Goal: Navigation & Orientation: Find specific page/section

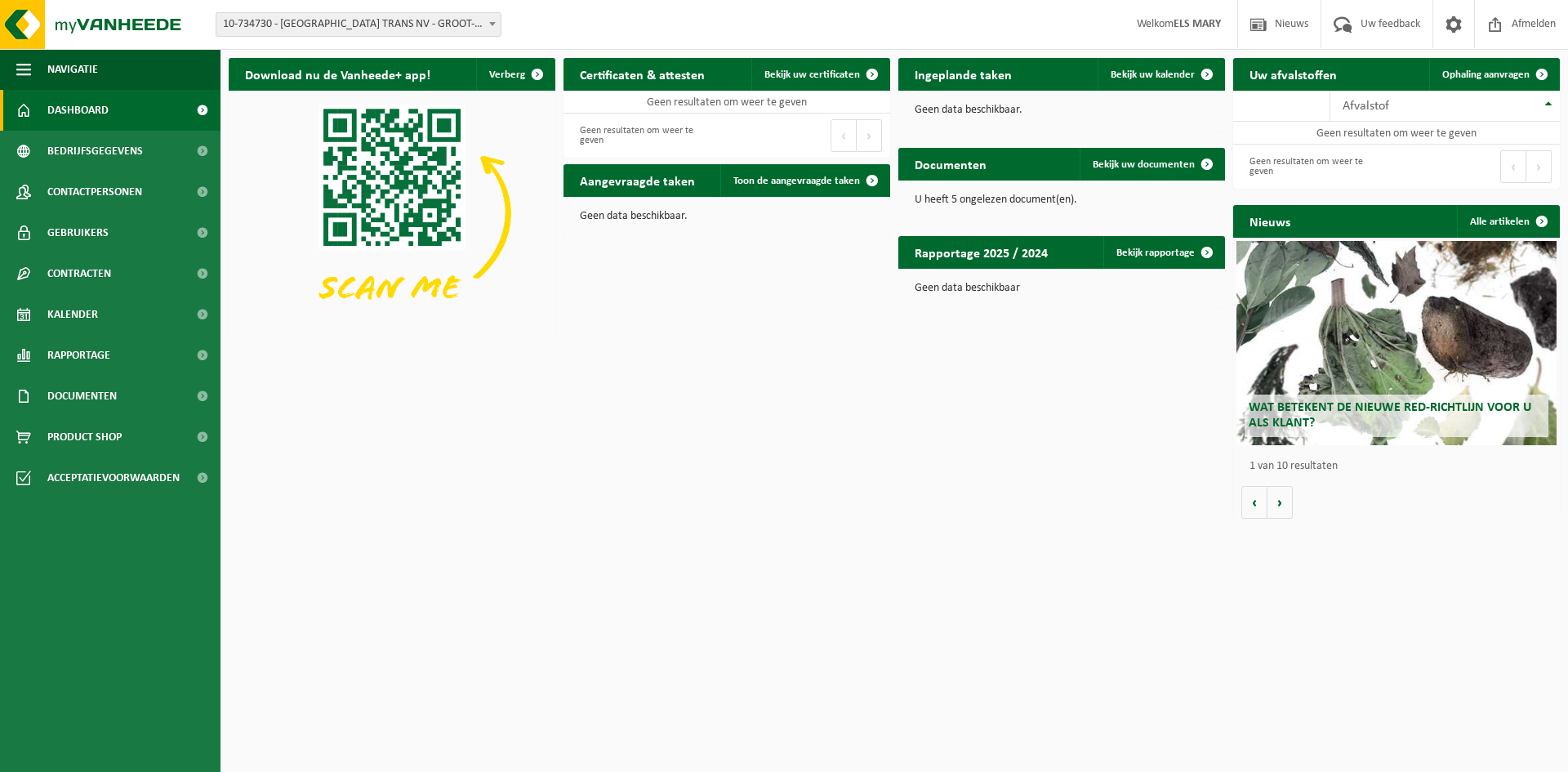
click at [1176, 22] on strong "ELS MARY" at bounding box center [1197, 24] width 47 height 12
click at [25, 67] on span "button" at bounding box center [24, 69] width 15 height 41
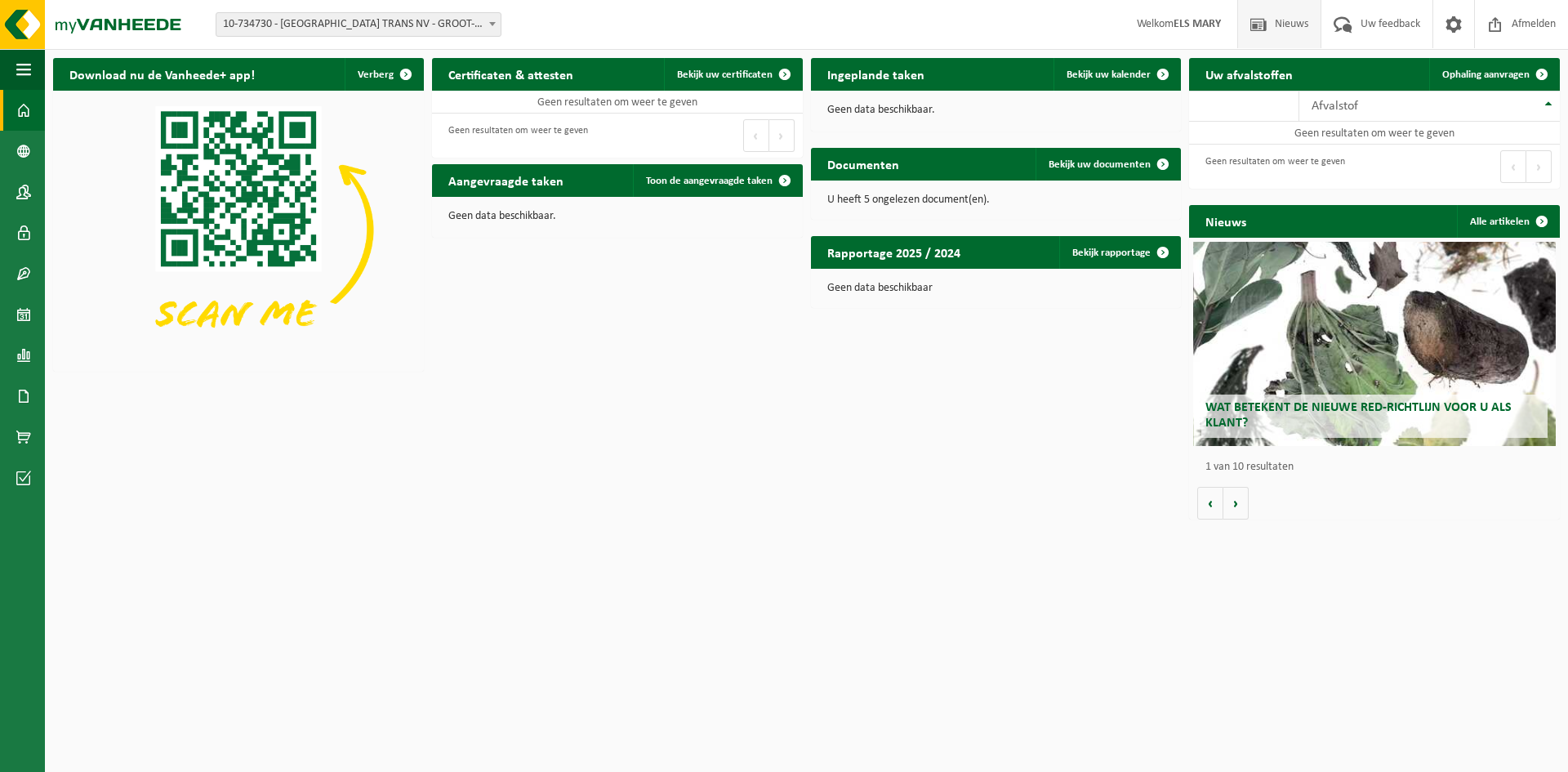
click at [1287, 23] on span "Nieuws" at bounding box center [1292, 24] width 42 height 48
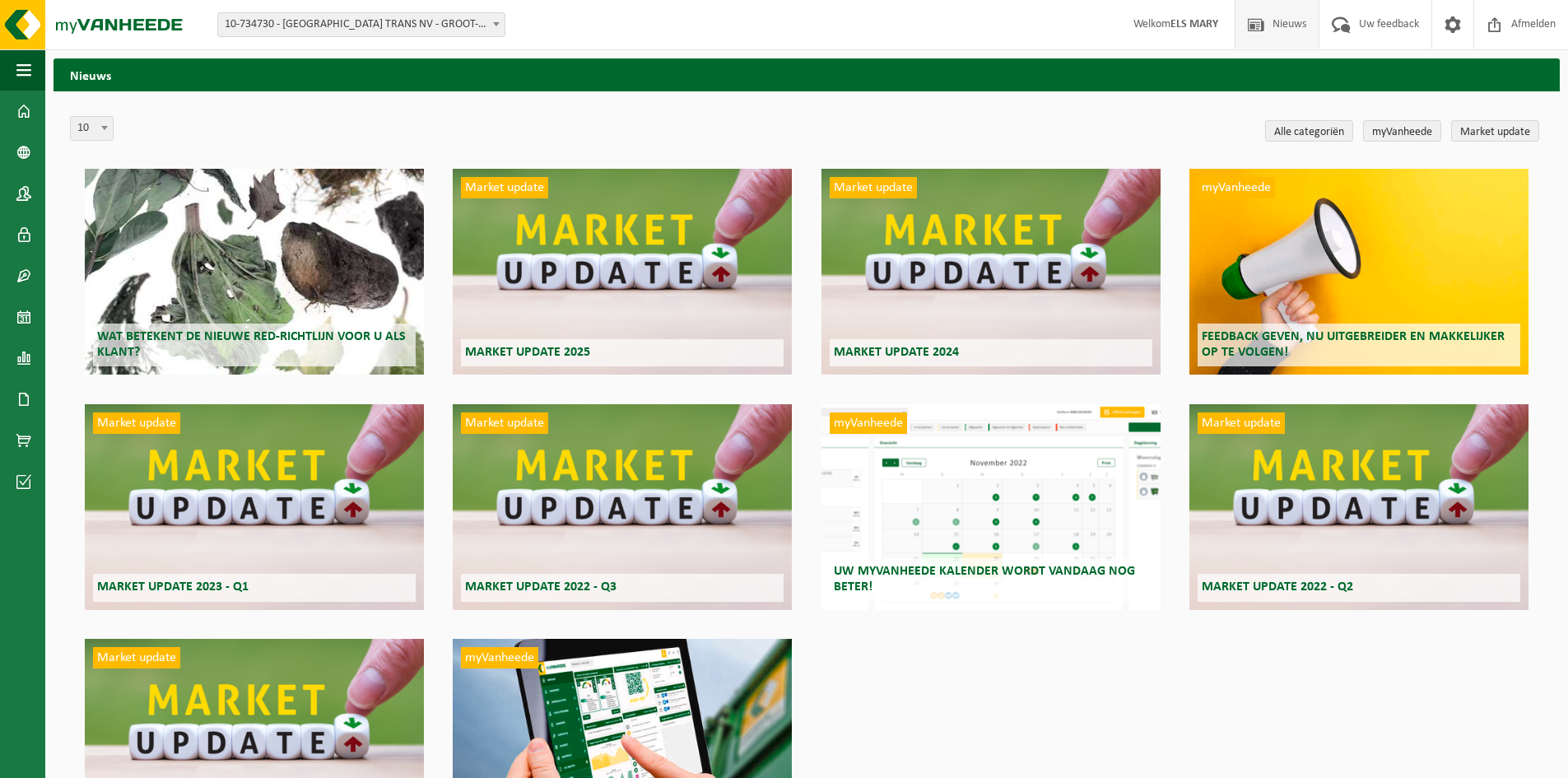
click at [1182, 21] on strong "ELS MARY" at bounding box center [1194, 24] width 48 height 12
click at [1171, 26] on strong "ELS MARY" at bounding box center [1194, 24] width 48 height 12
click at [1262, 25] on span at bounding box center [1255, 24] width 25 height 49
click at [1454, 21] on span at bounding box center [1452, 24] width 25 height 49
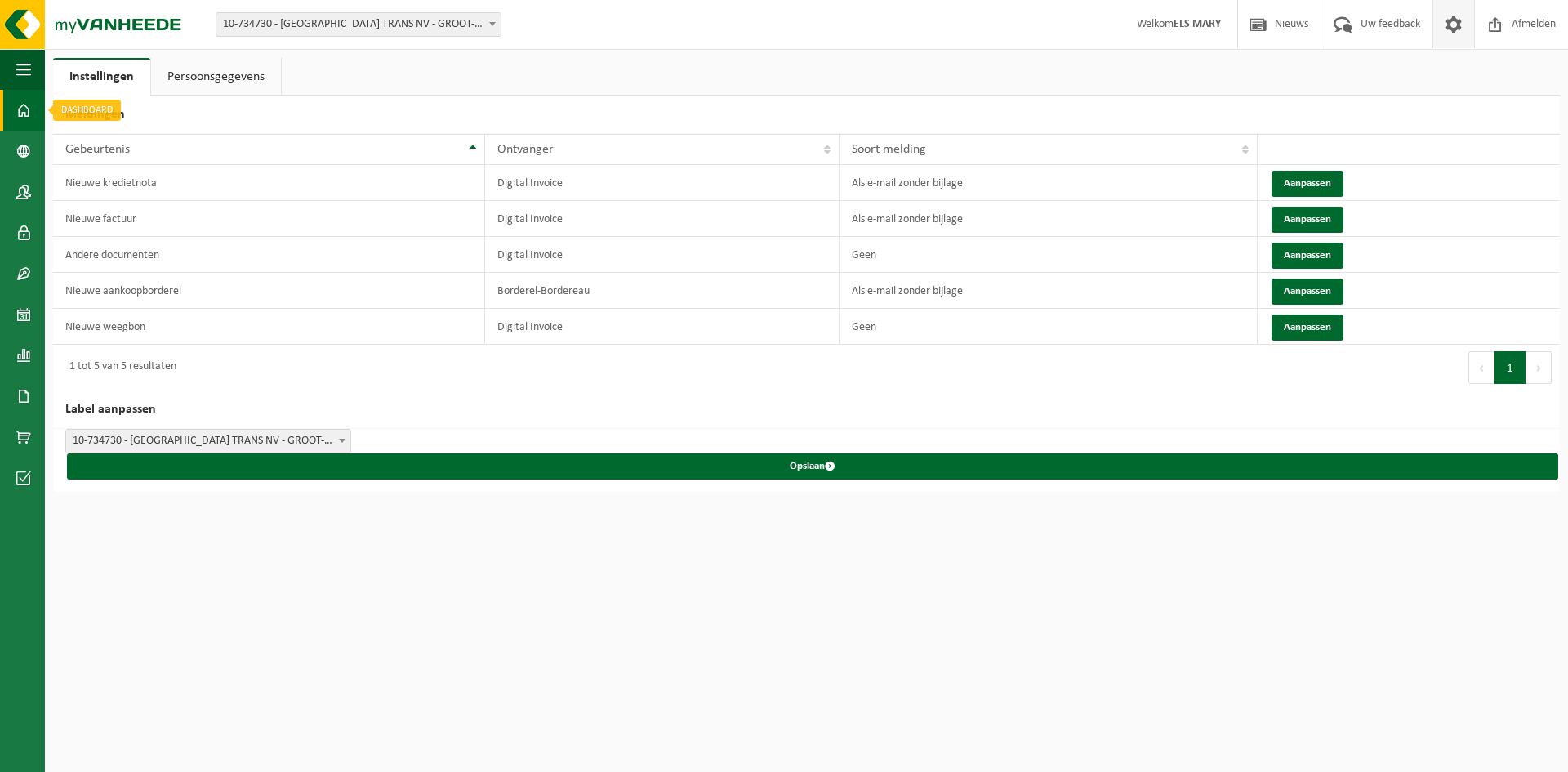
click at [25, 113] on span at bounding box center [24, 110] width 15 height 41
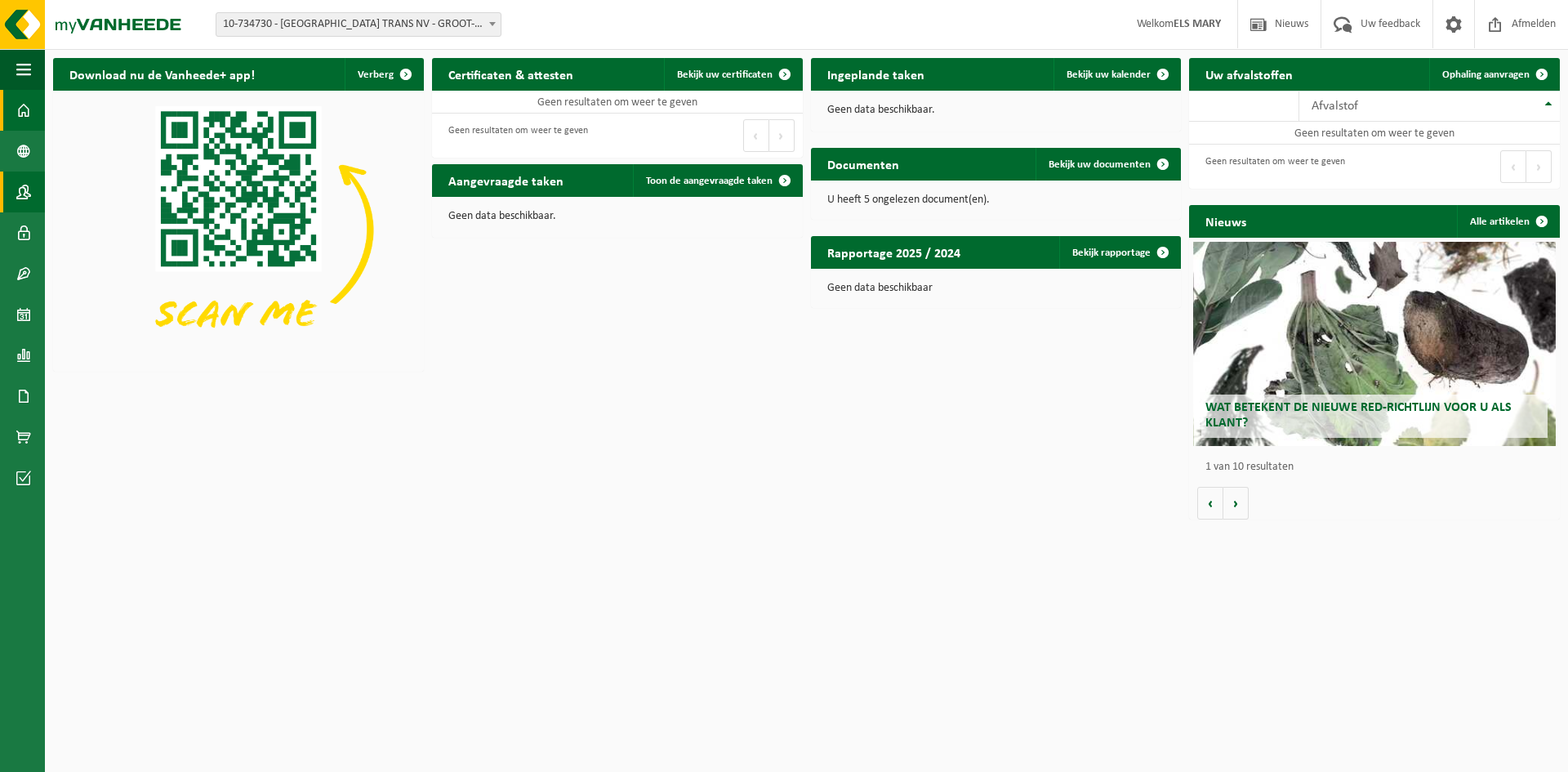
click at [22, 186] on span at bounding box center [24, 192] width 15 height 41
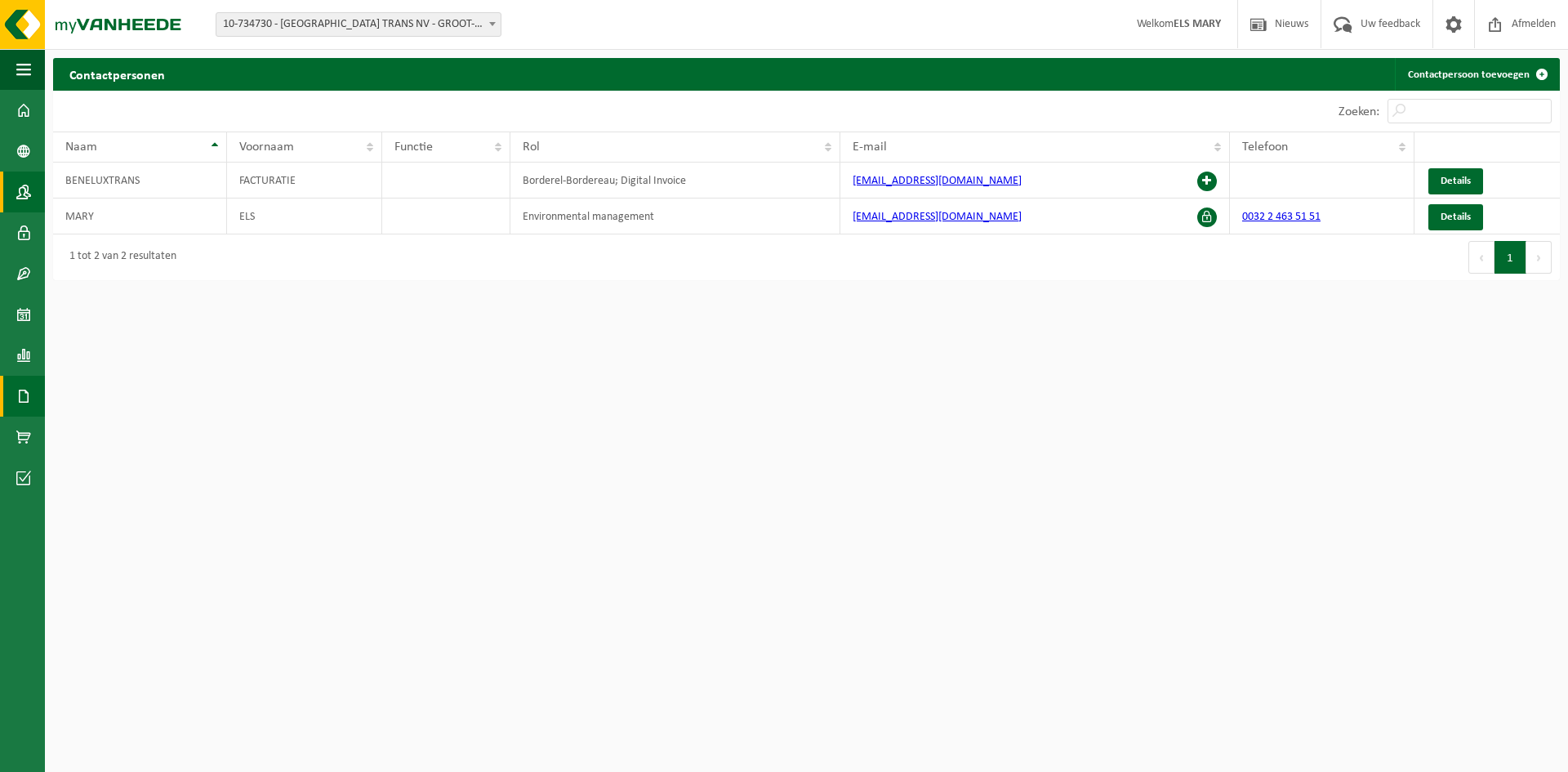
click at [27, 389] on span at bounding box center [24, 395] width 15 height 41
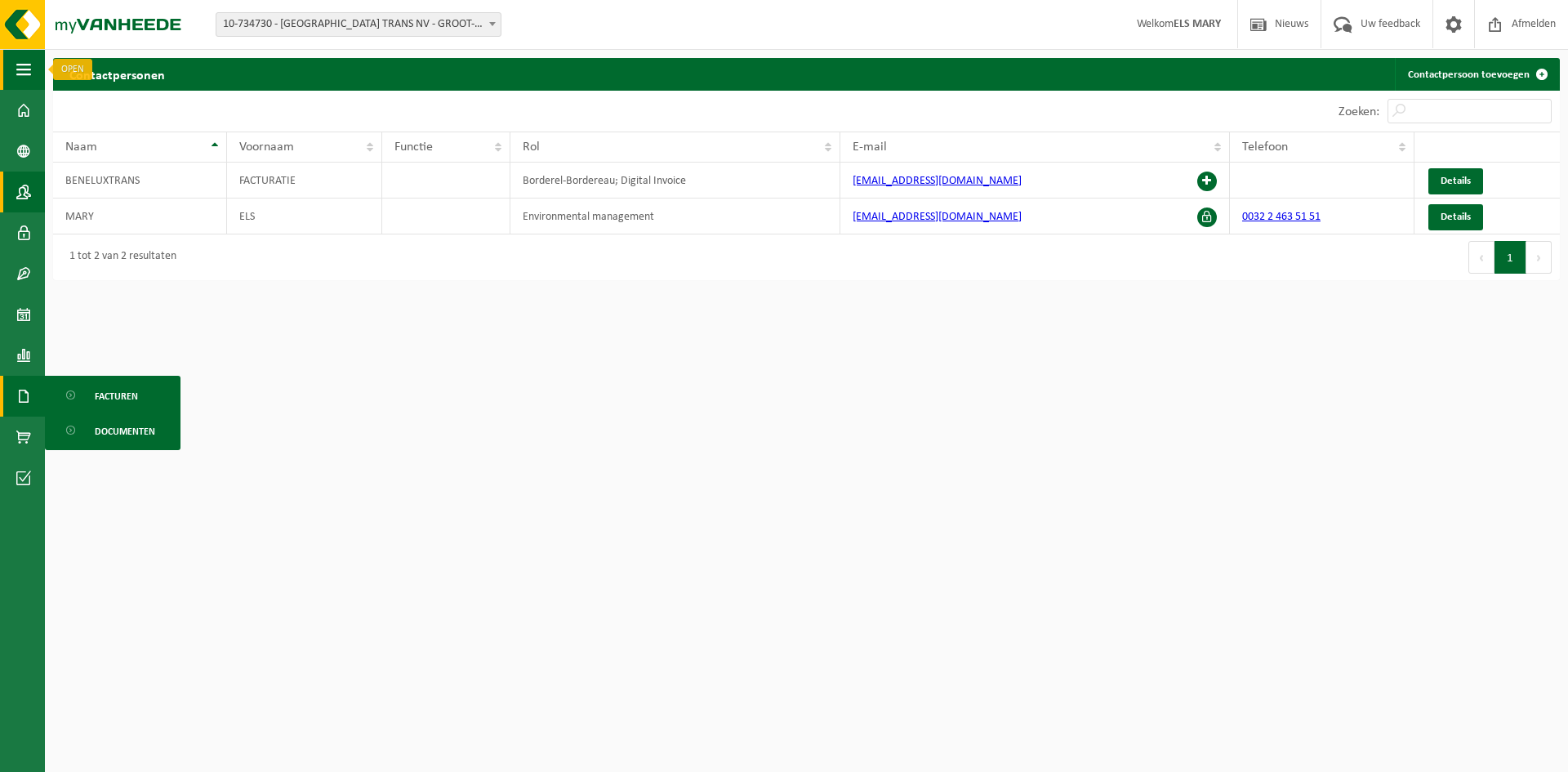
click at [29, 65] on span "button" at bounding box center [24, 69] width 15 height 41
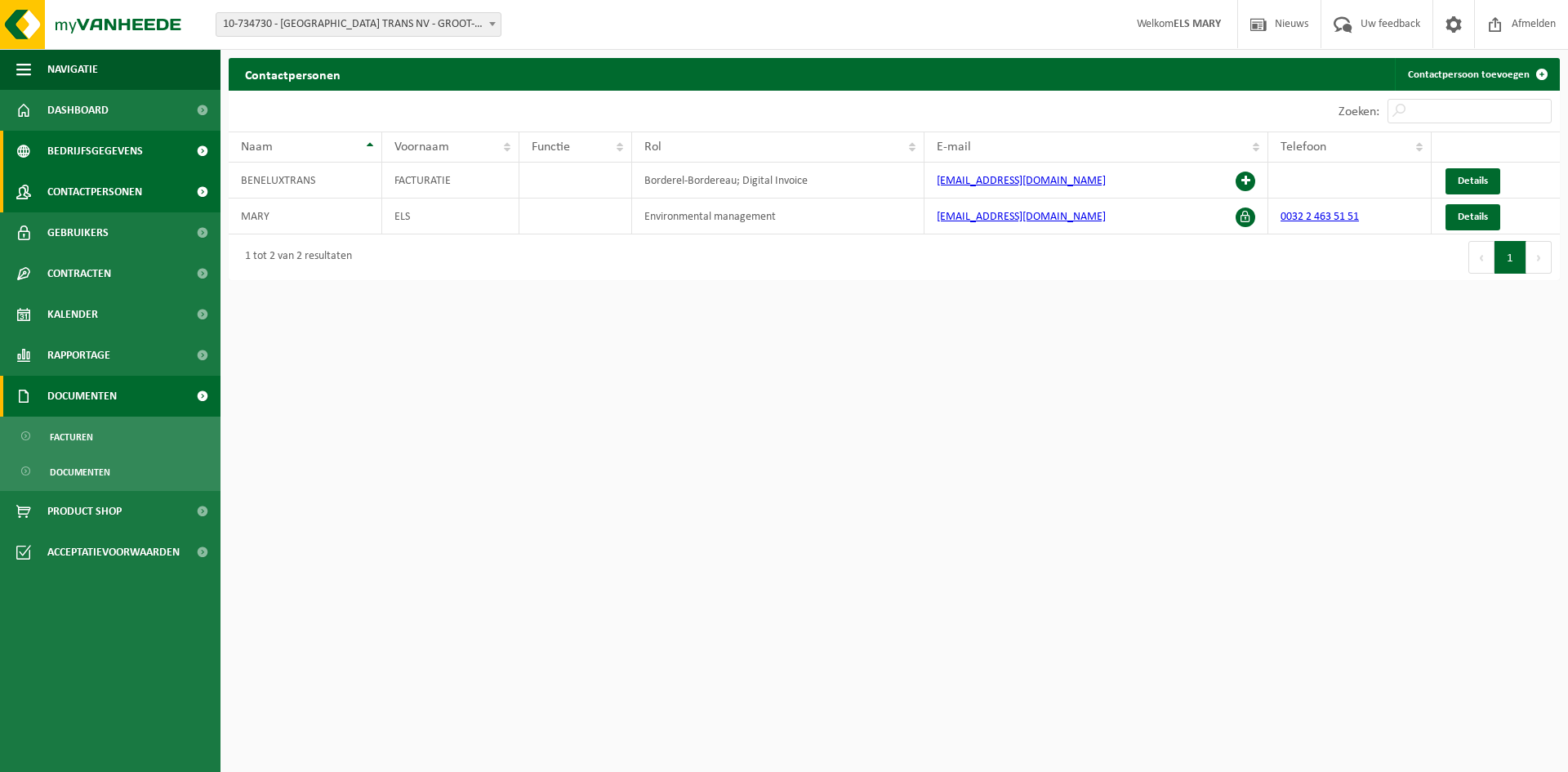
click at [72, 145] on span "Bedrijfsgegevens" at bounding box center [95, 150] width 96 height 41
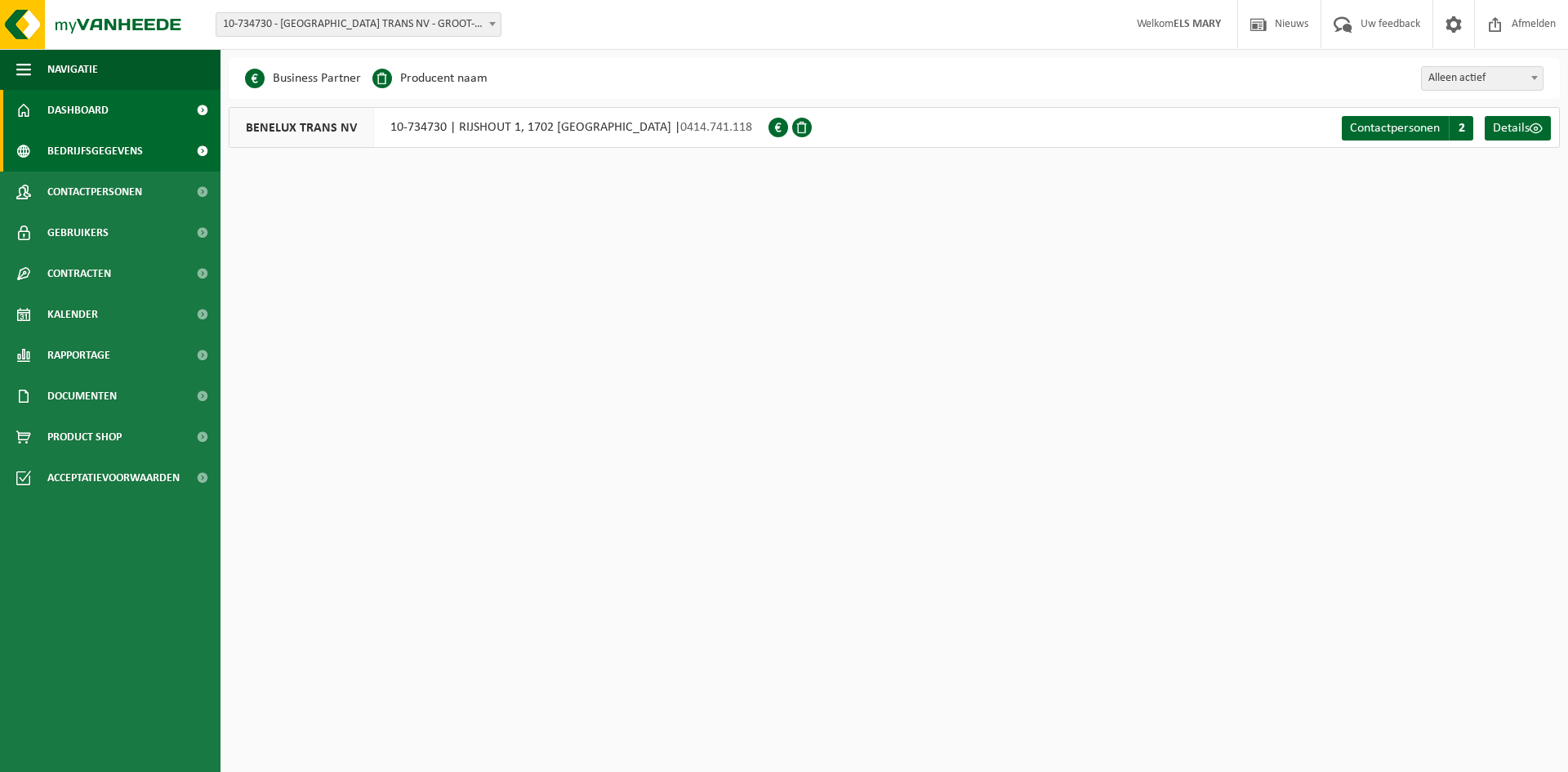
click at [89, 108] on span "Dashboard" at bounding box center [78, 110] width 61 height 41
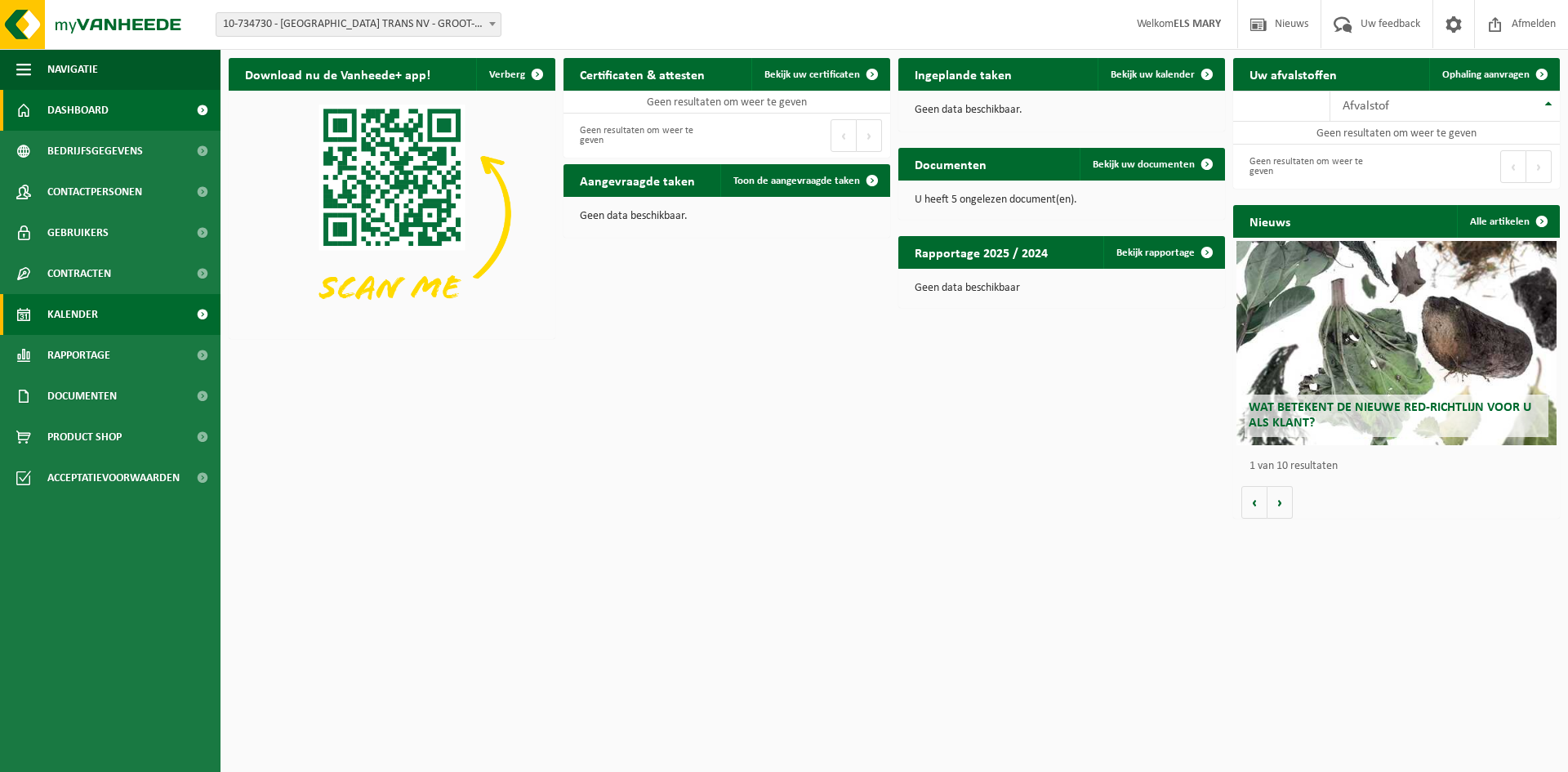
click at [86, 314] on span "Kalender" at bounding box center [72, 313] width 50 height 41
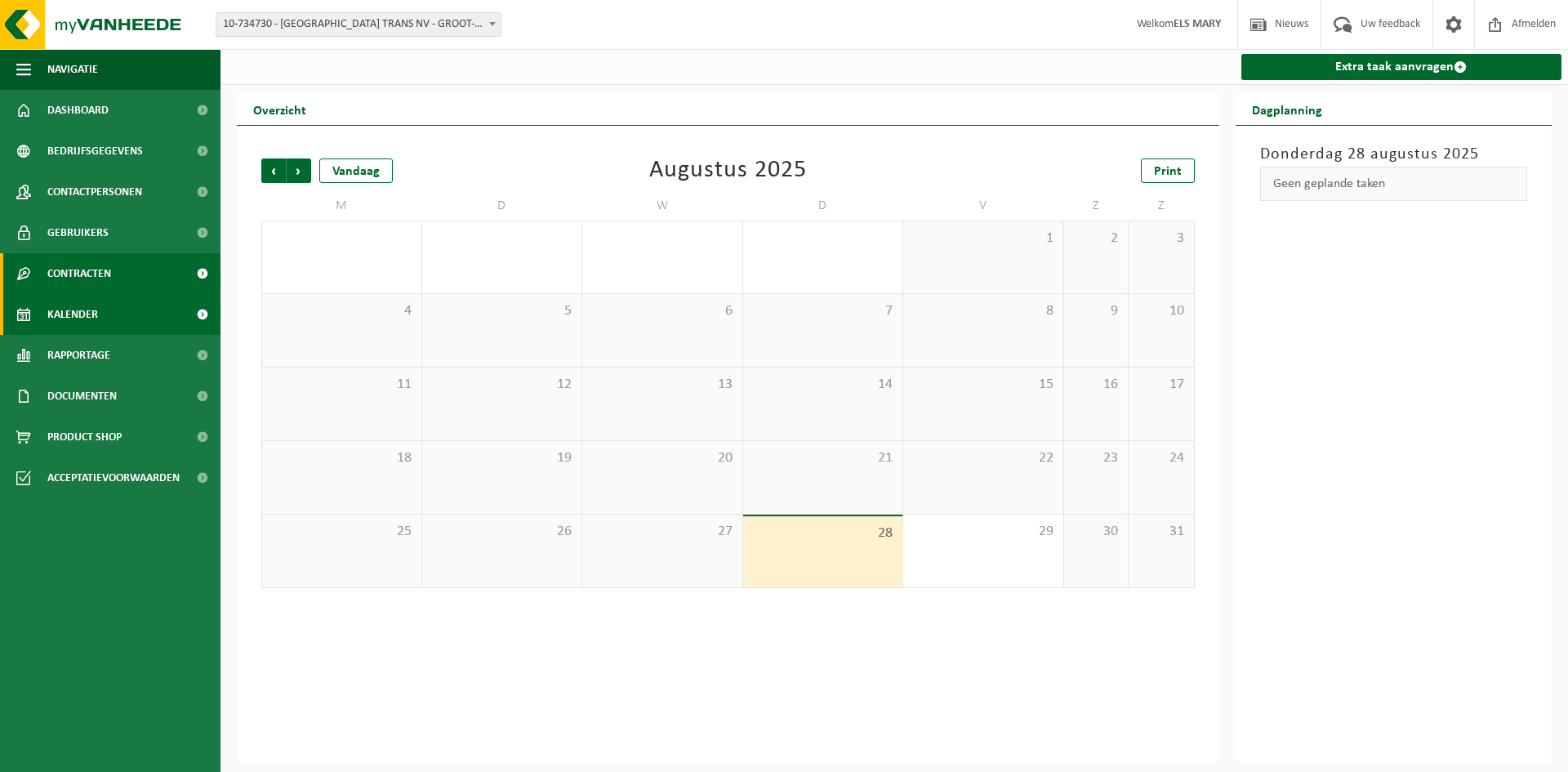
click at [59, 267] on span "Contracten" at bounding box center [79, 273] width 63 height 41
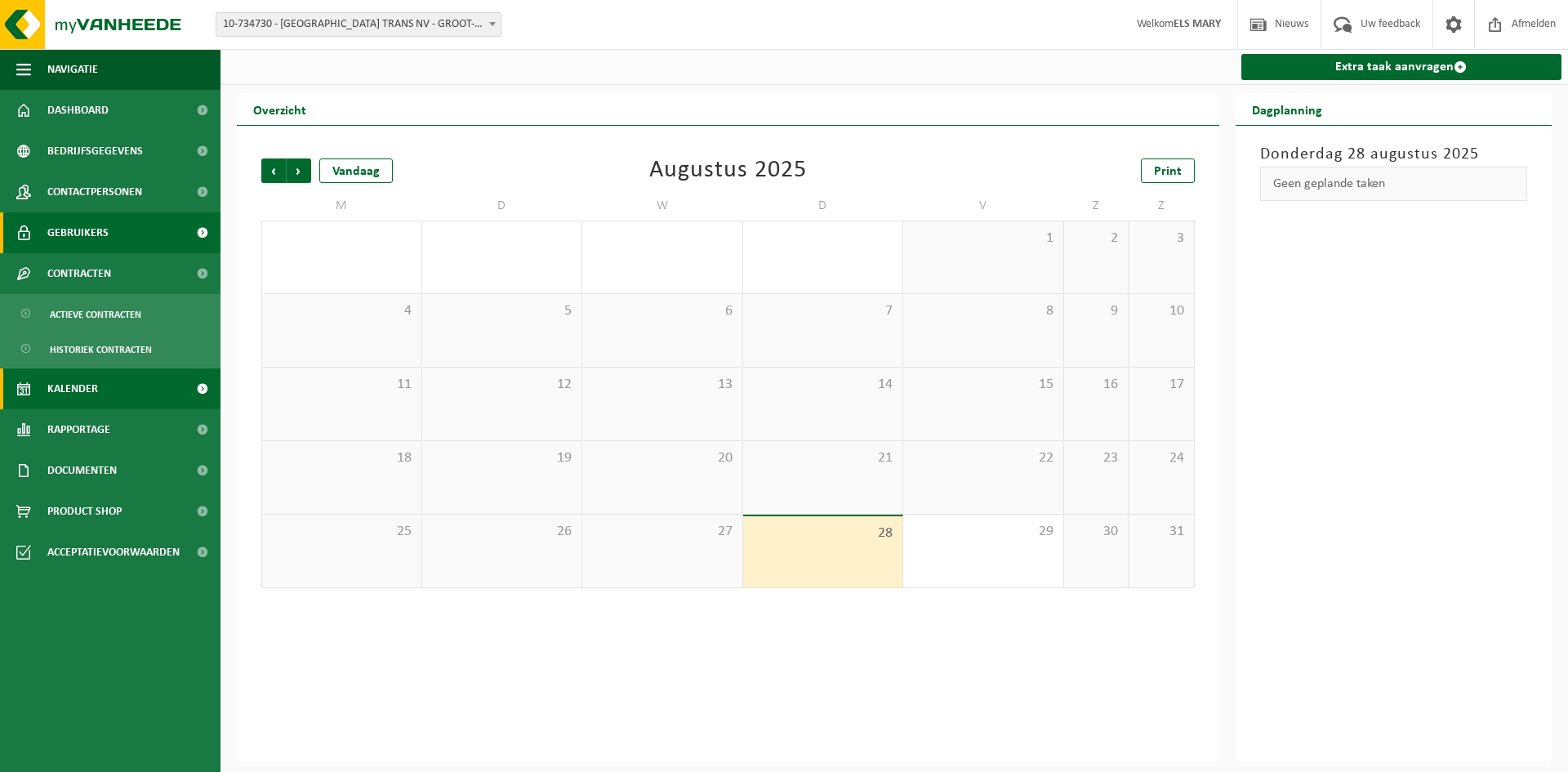
click at [73, 229] on span "Gebruikers" at bounding box center [78, 232] width 61 height 41
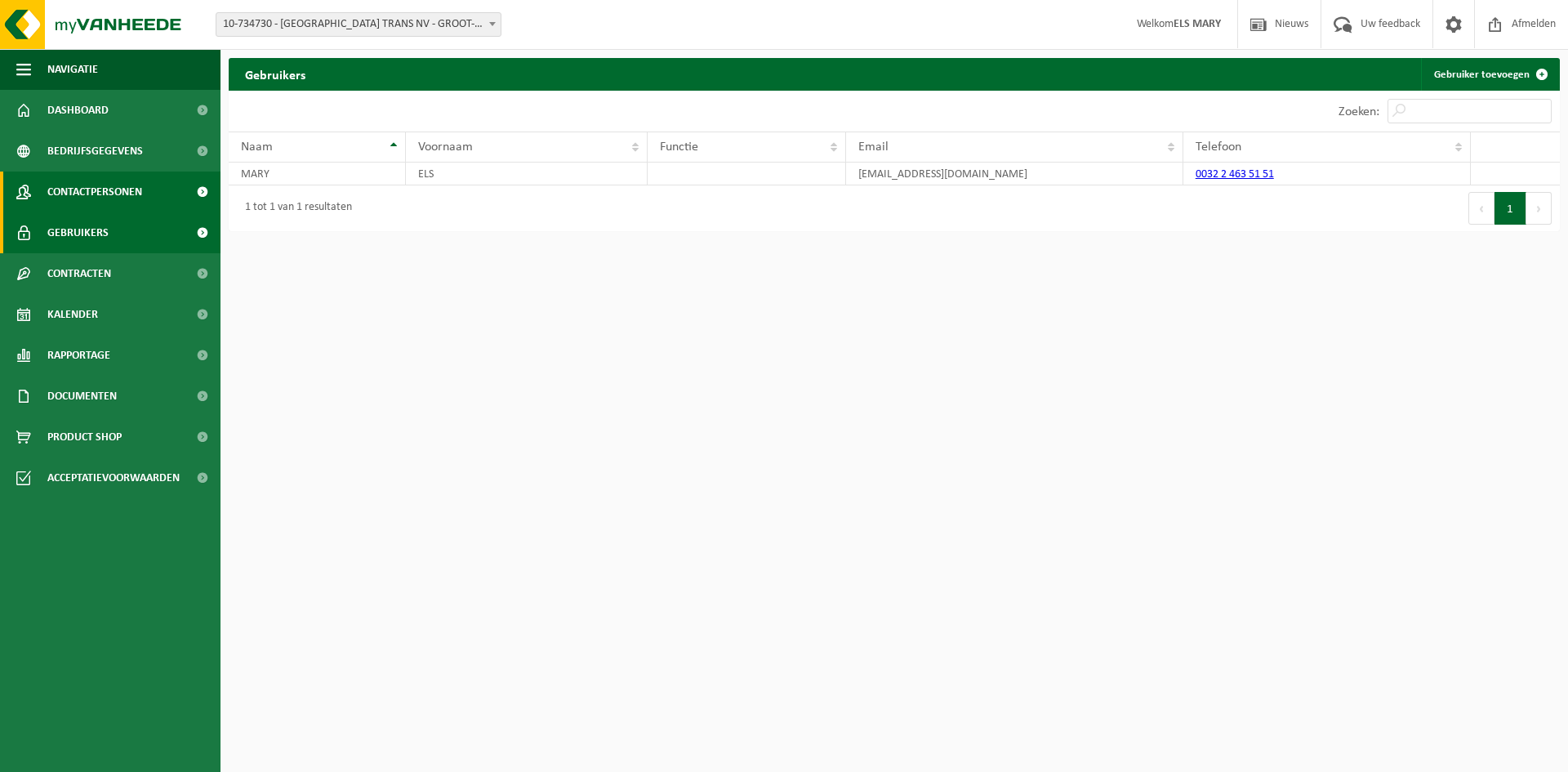
click at [88, 187] on span "Contactpersonen" at bounding box center [95, 192] width 95 height 41
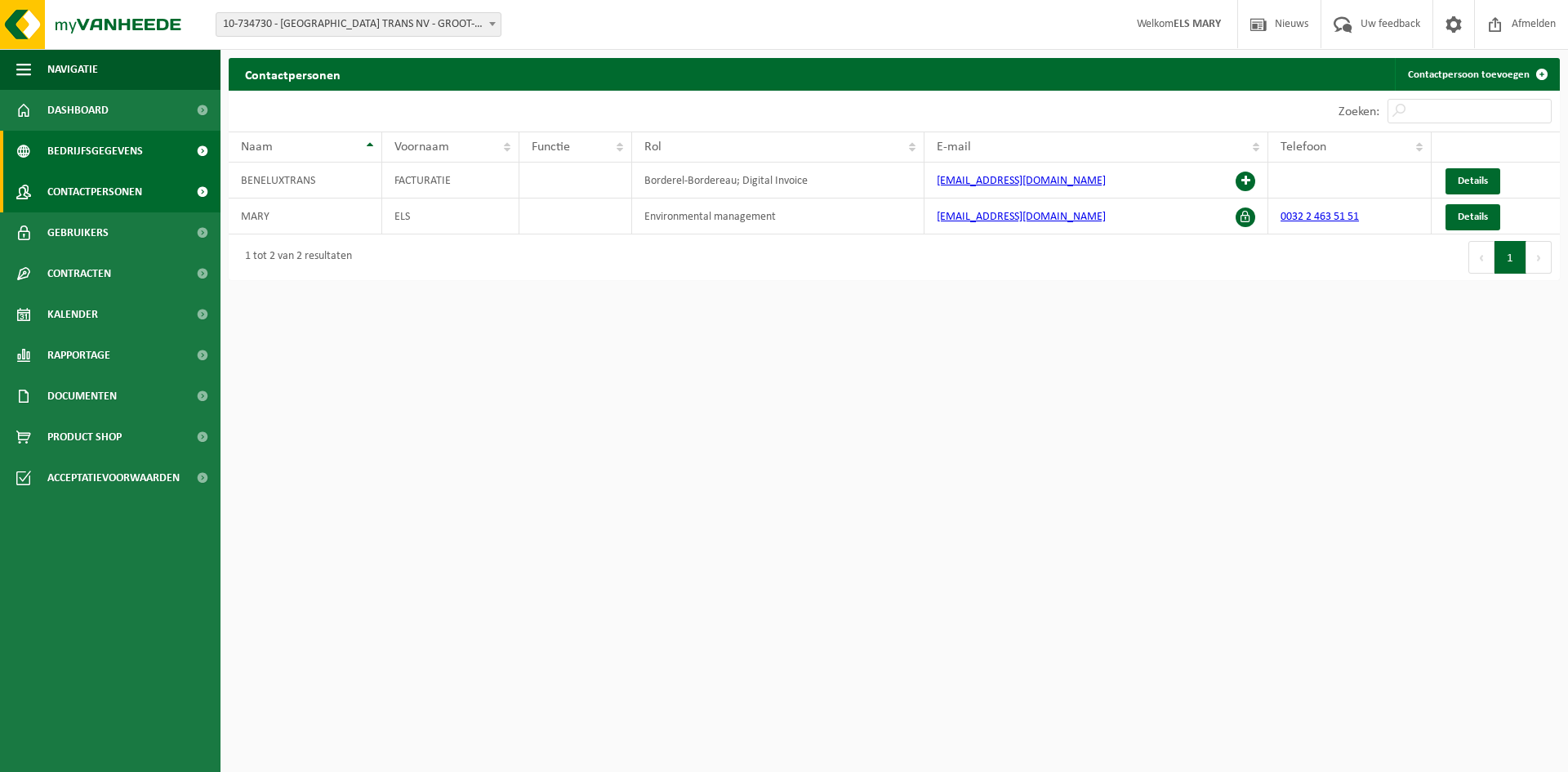
click at [109, 148] on span "Bedrijfsgegevens" at bounding box center [95, 150] width 96 height 41
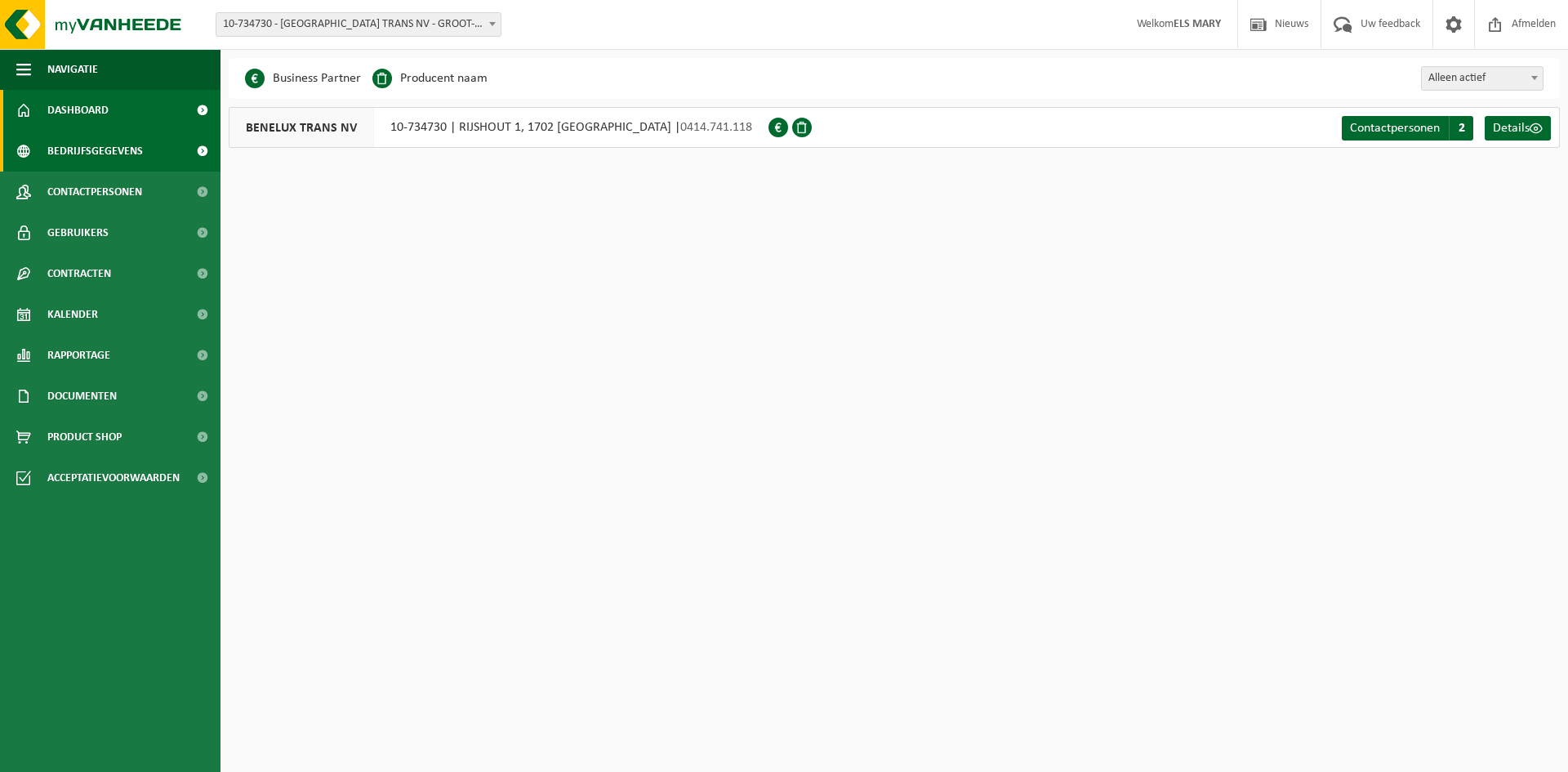
click at [109, 116] on link "Dashboard" at bounding box center [110, 110] width 220 height 41
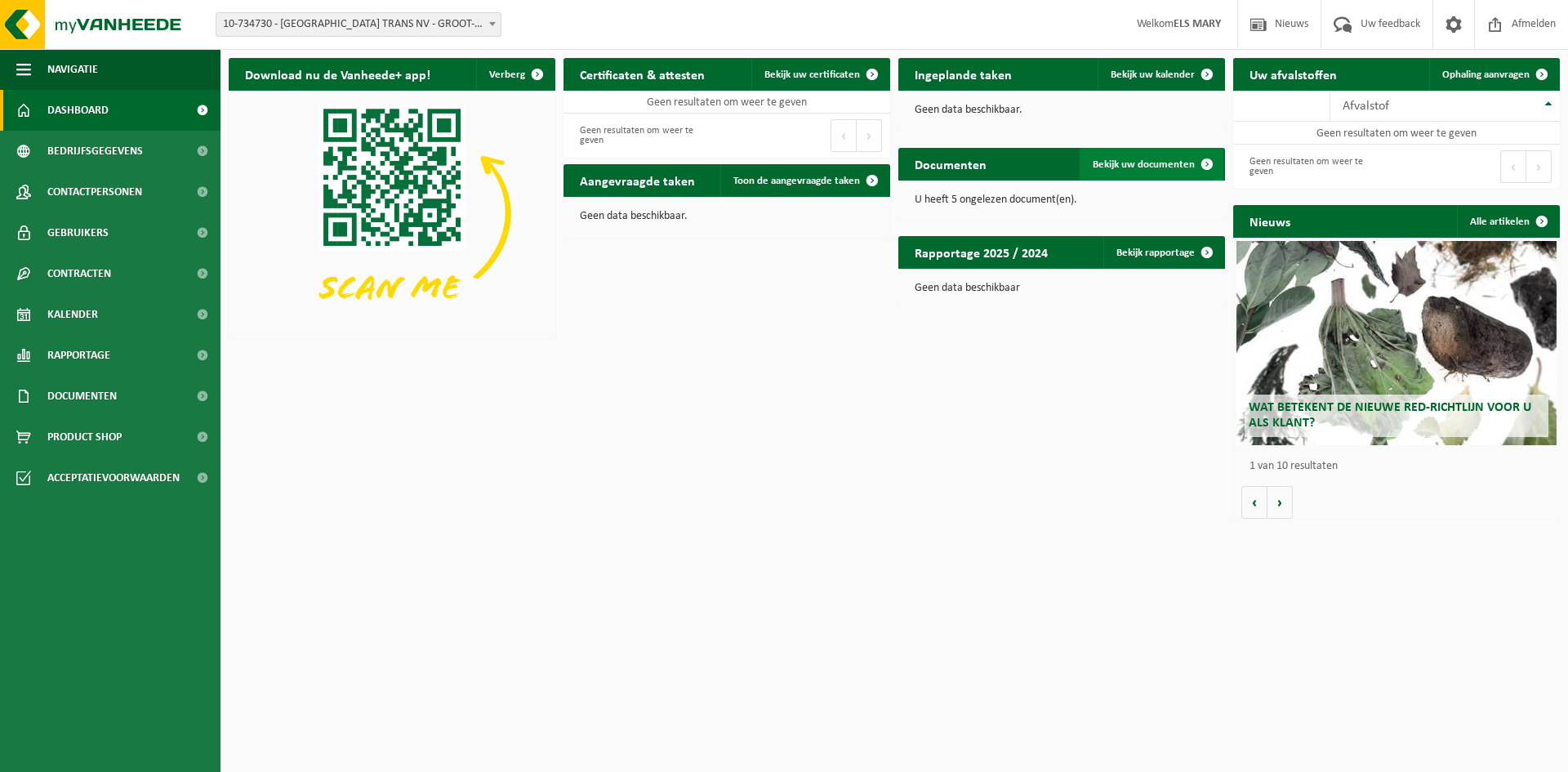
click at [1121, 165] on span "Bekijk uw documenten" at bounding box center [1144, 164] width 102 height 11
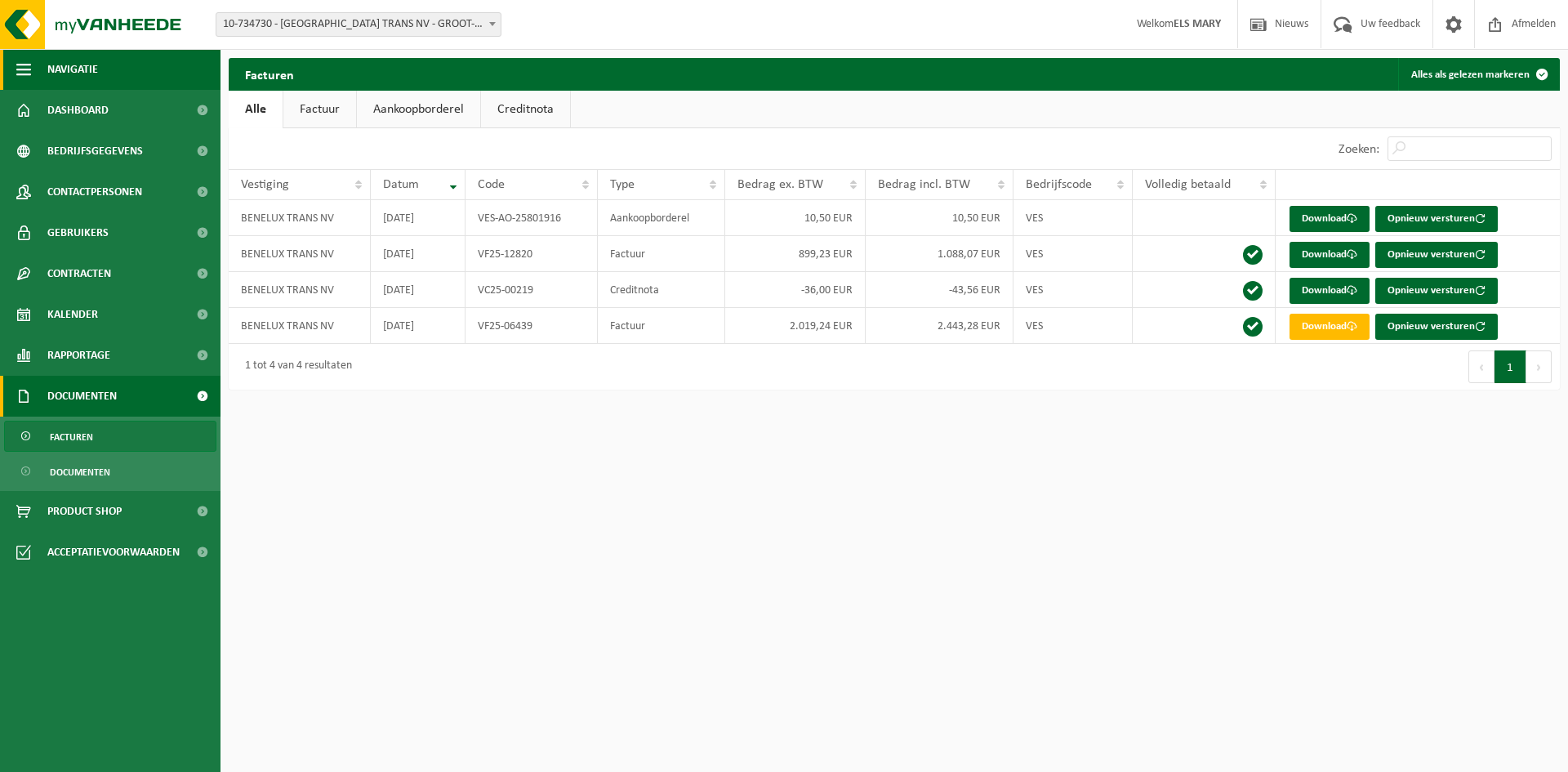
click at [91, 64] on span "Navigatie" at bounding box center [72, 69] width 50 height 41
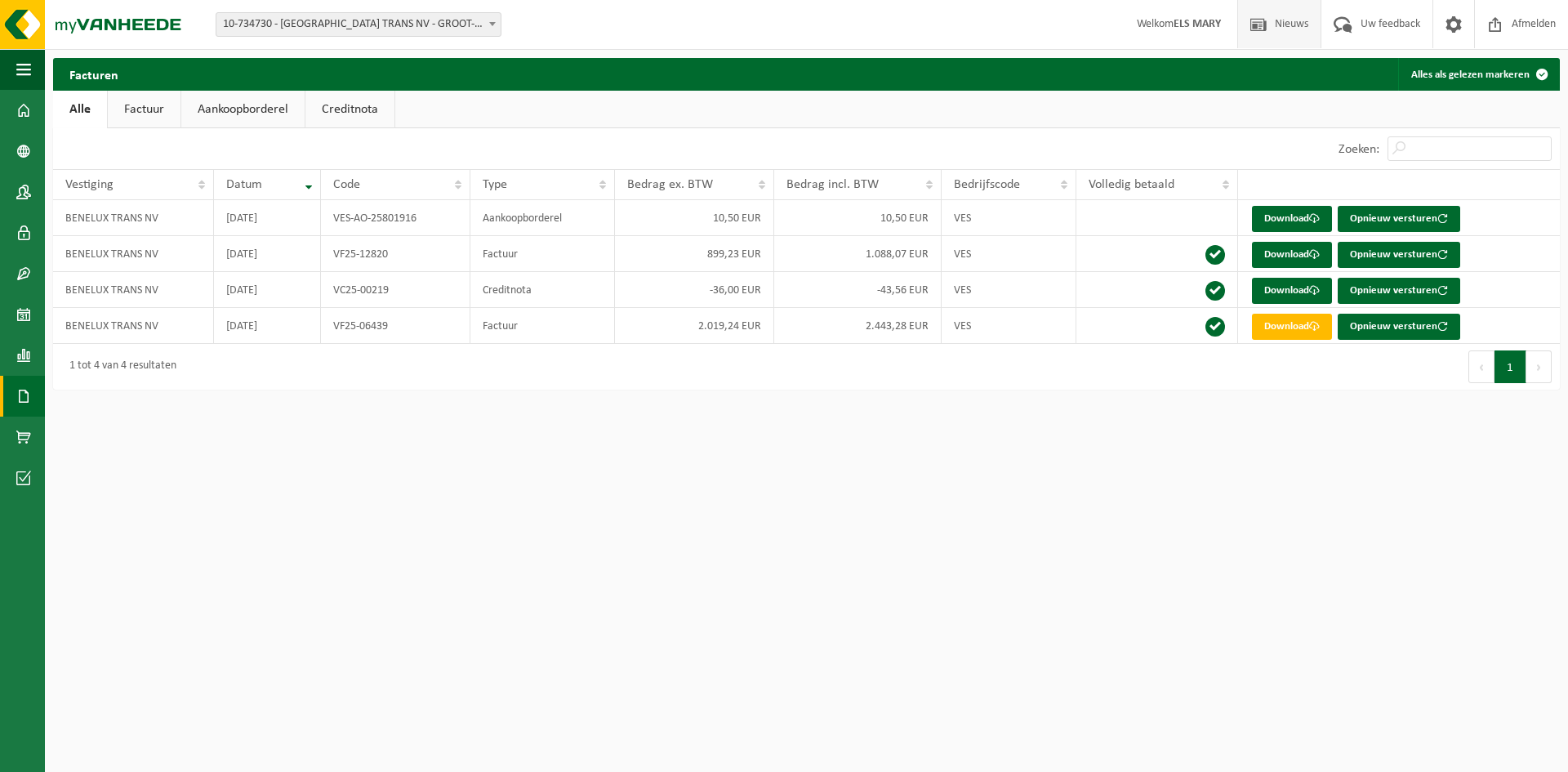
click at [1303, 17] on span "Nieuws" at bounding box center [1292, 24] width 42 height 48
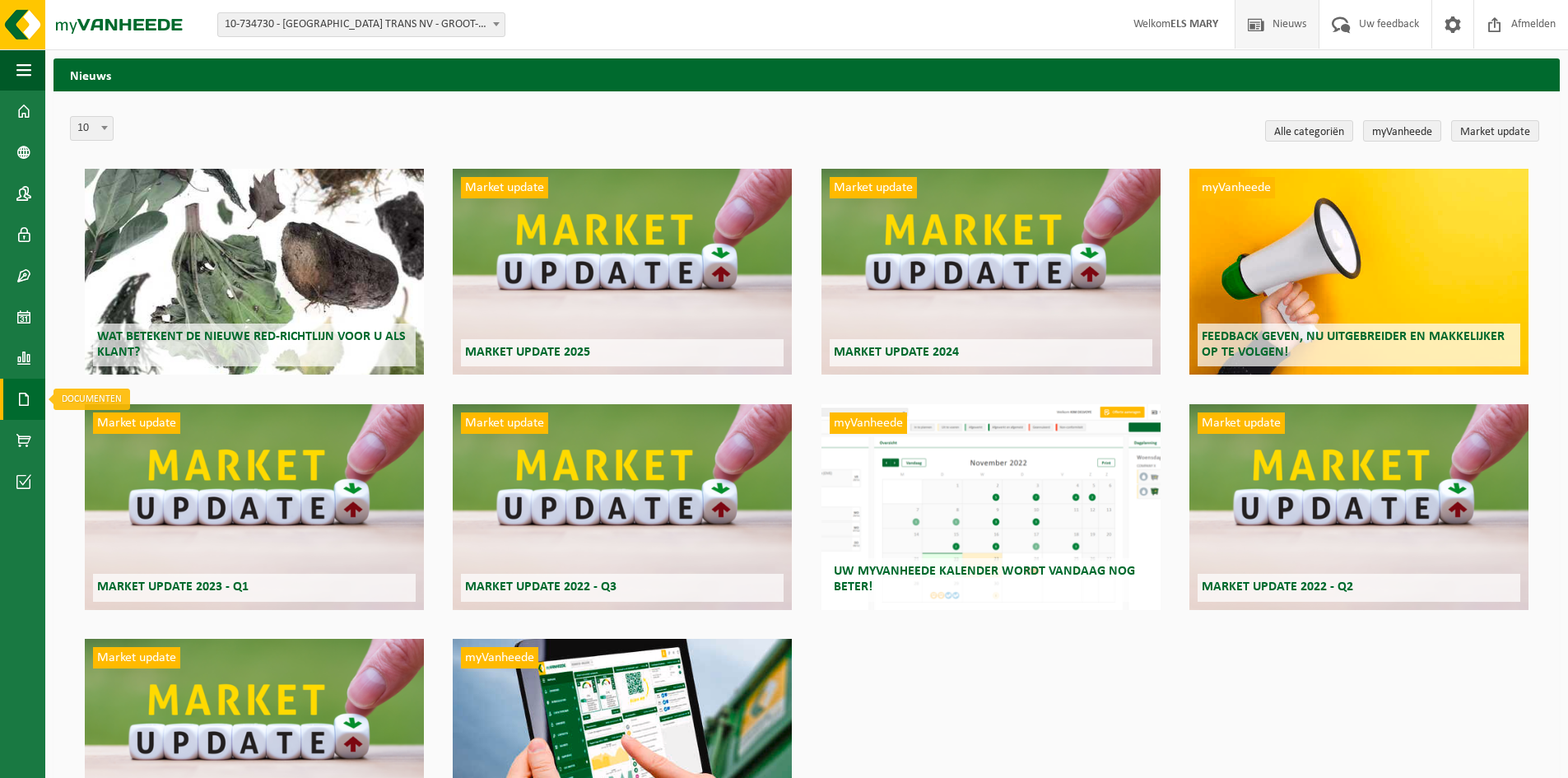
click at [24, 390] on span at bounding box center [24, 398] width 15 height 41
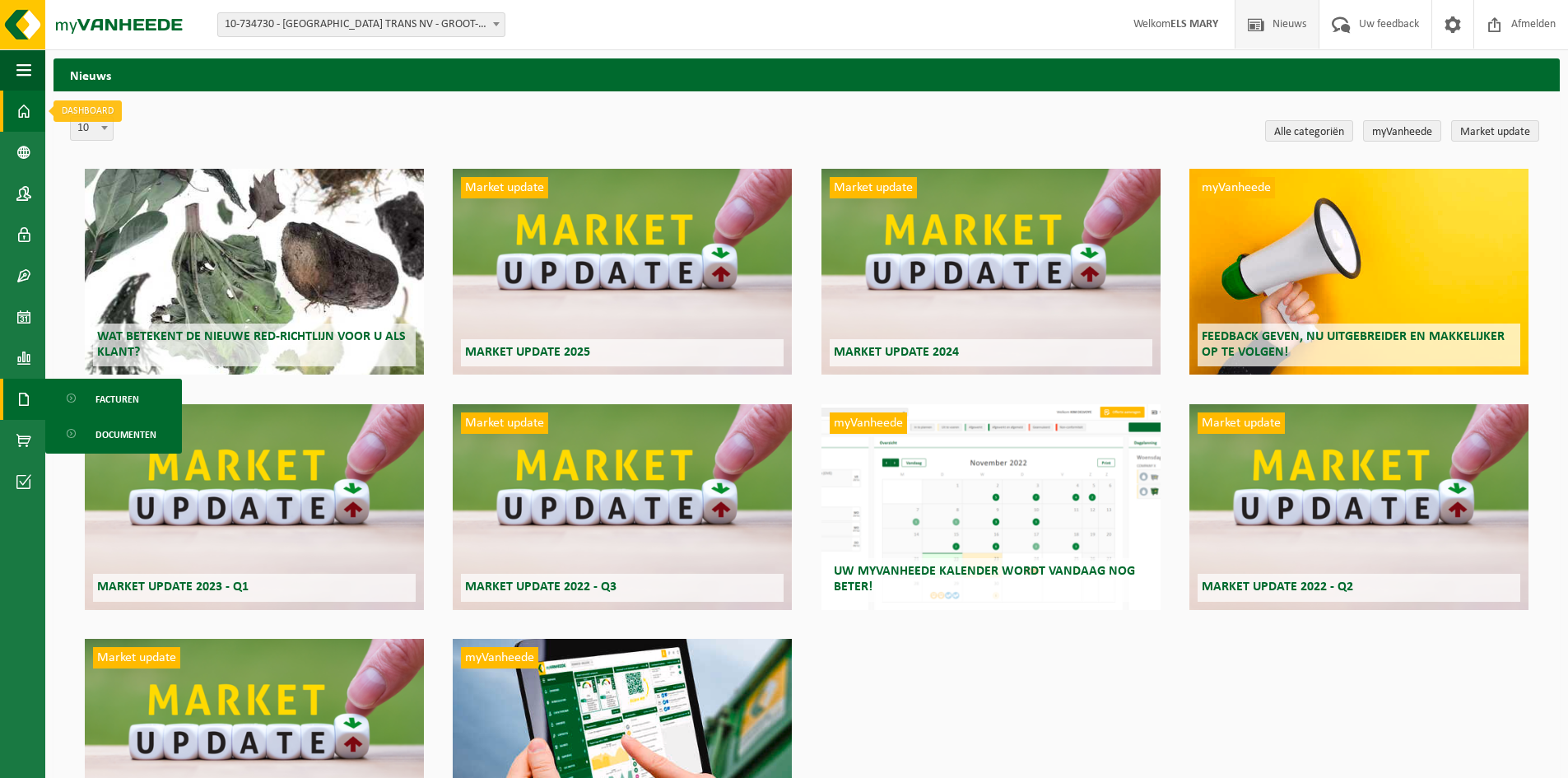
click at [20, 108] on span at bounding box center [24, 111] width 15 height 41
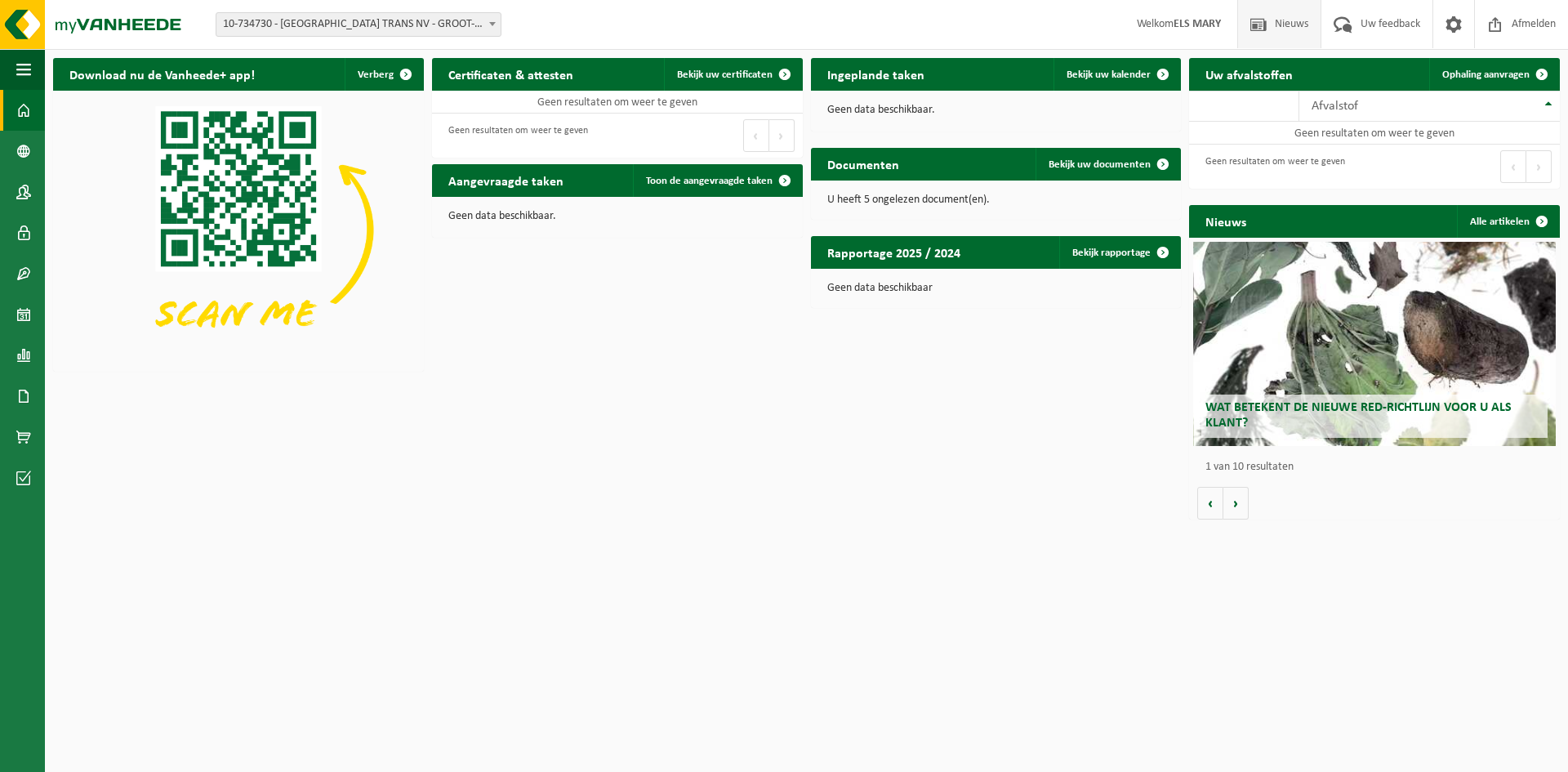
click at [1280, 21] on span "Nieuws" at bounding box center [1292, 24] width 42 height 48
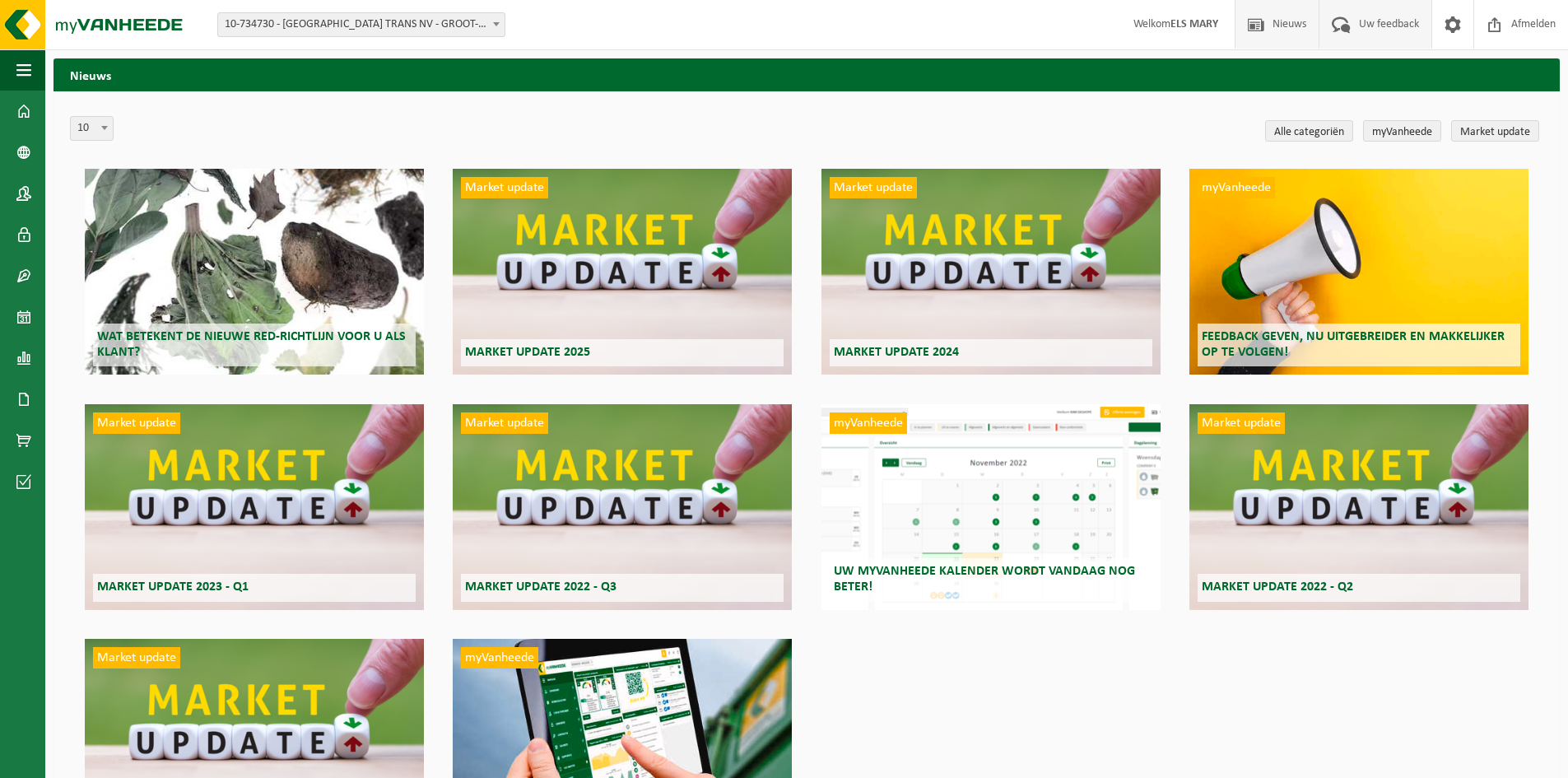
click at [1380, 17] on span "Uw feedback" at bounding box center [1389, 24] width 69 height 49
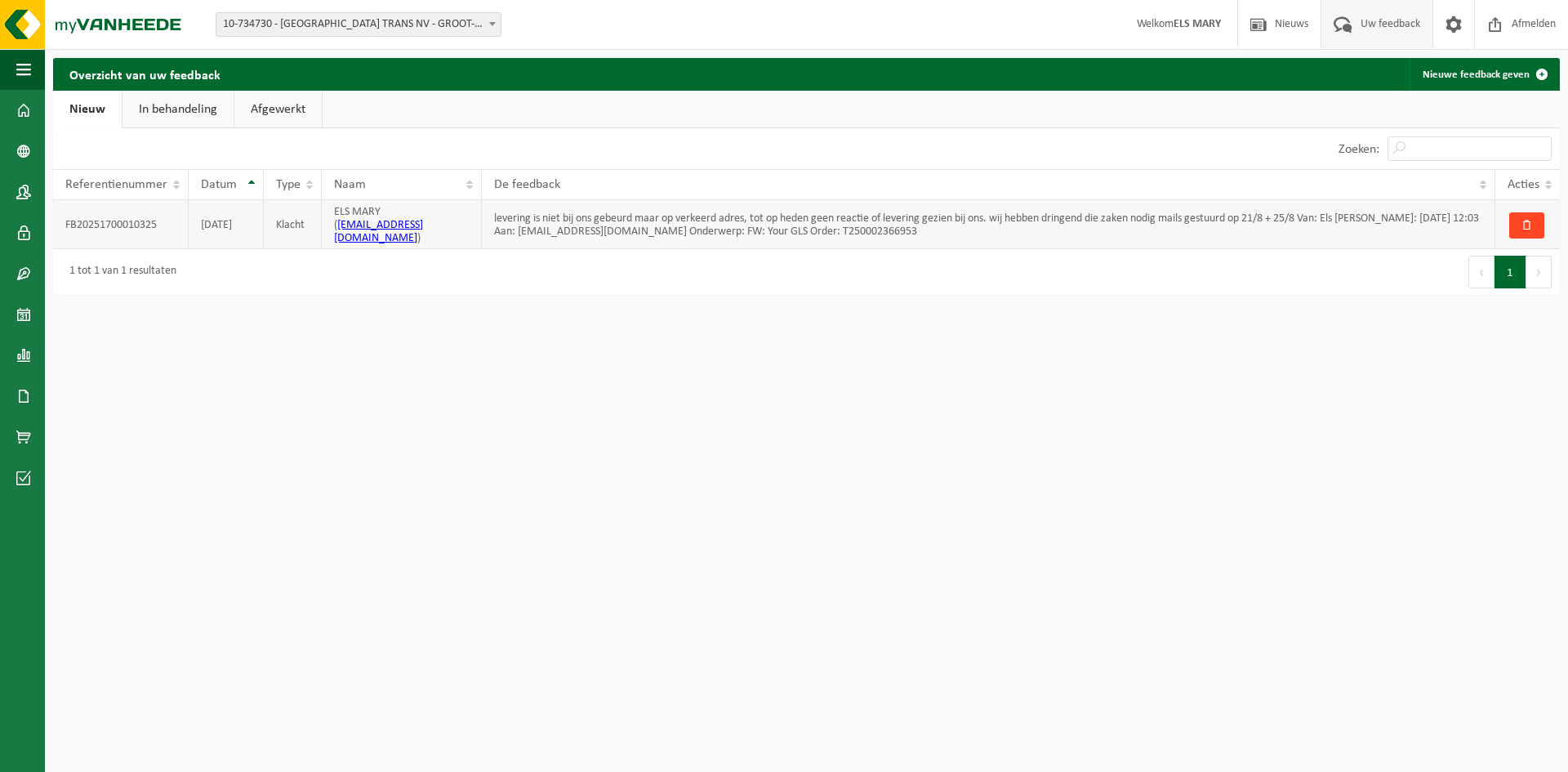
click at [1522, 221] on span "button" at bounding box center [1526, 224] width 11 height 11
click at [1536, 213] on button "button" at bounding box center [1527, 225] width 36 height 26
